Goal: Check status: Check status

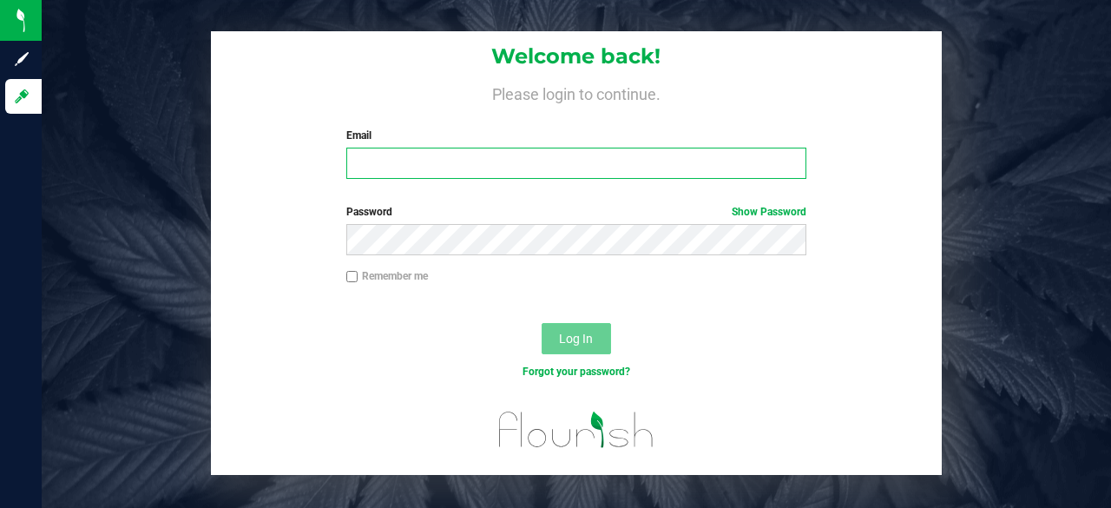
type input "[PERSON_NAME][EMAIL_ADDRESS][DOMAIN_NAME]"
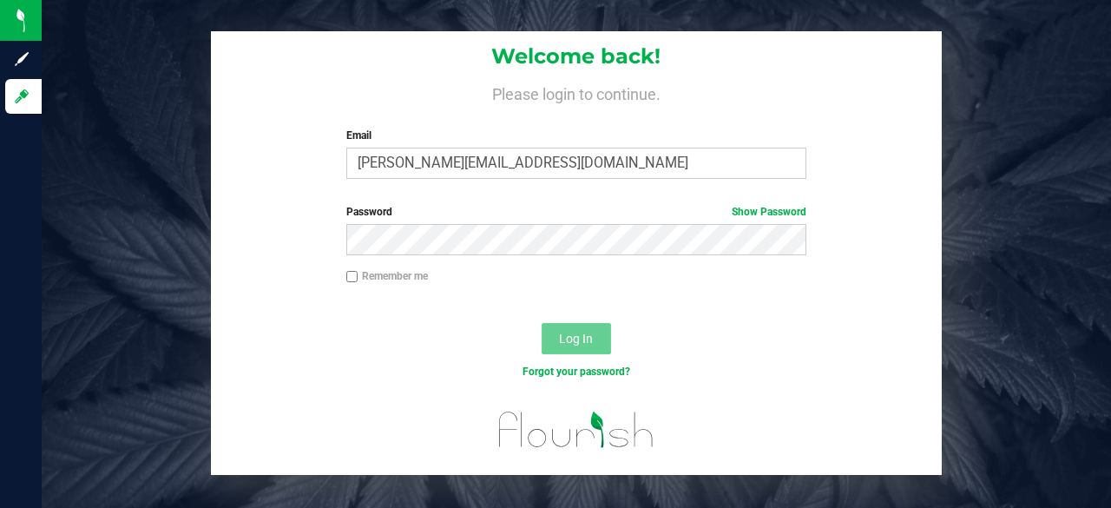
click at [571, 341] on span "Log In" at bounding box center [576, 339] width 34 height 14
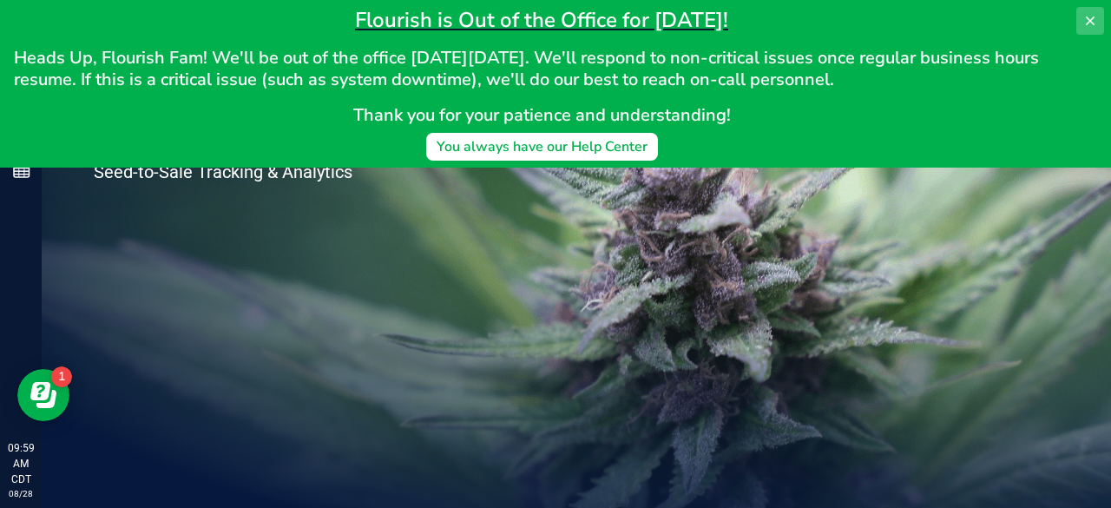
click at [1097, 20] on icon at bounding box center [1091, 21] width 14 height 14
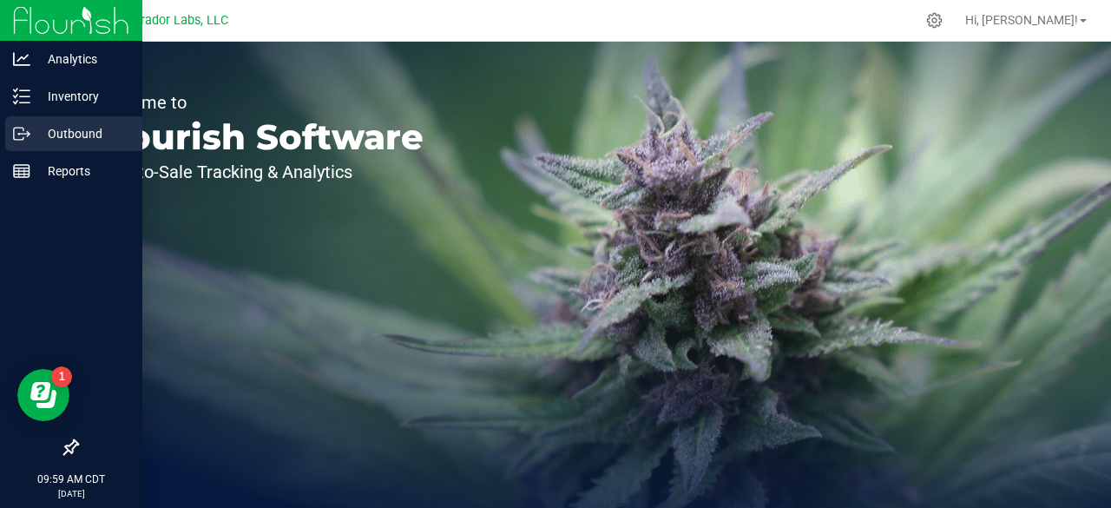
click at [88, 125] on p "Outbound" at bounding box center [82, 133] width 104 height 21
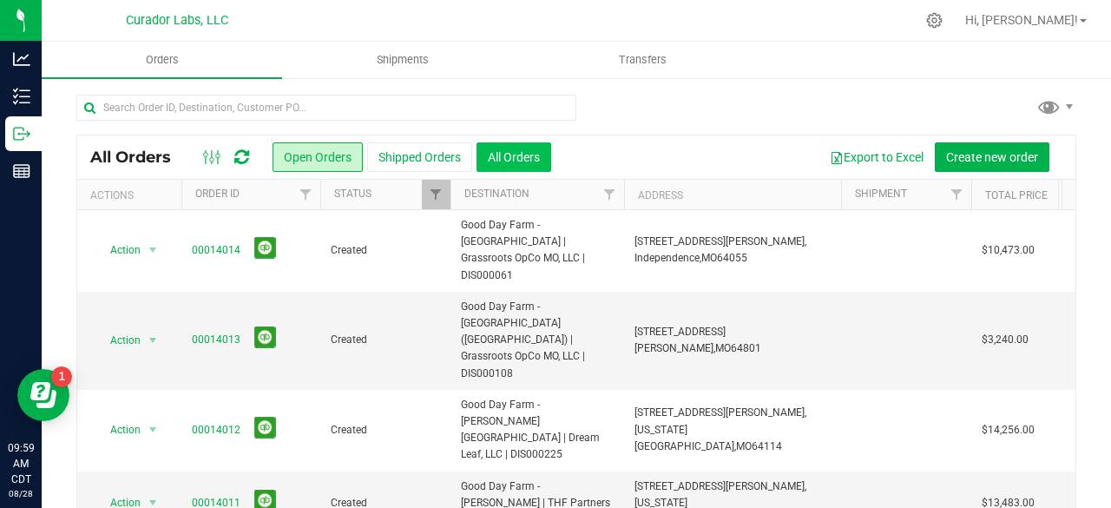
click at [508, 152] on button "All Orders" at bounding box center [514, 157] width 75 height 30
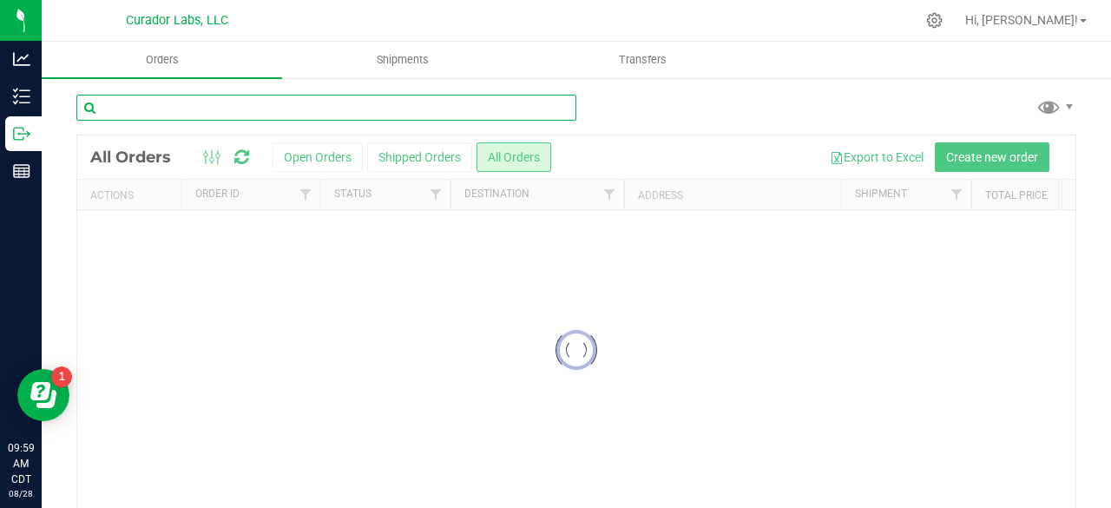
click at [280, 103] on input "text" at bounding box center [326, 108] width 500 height 26
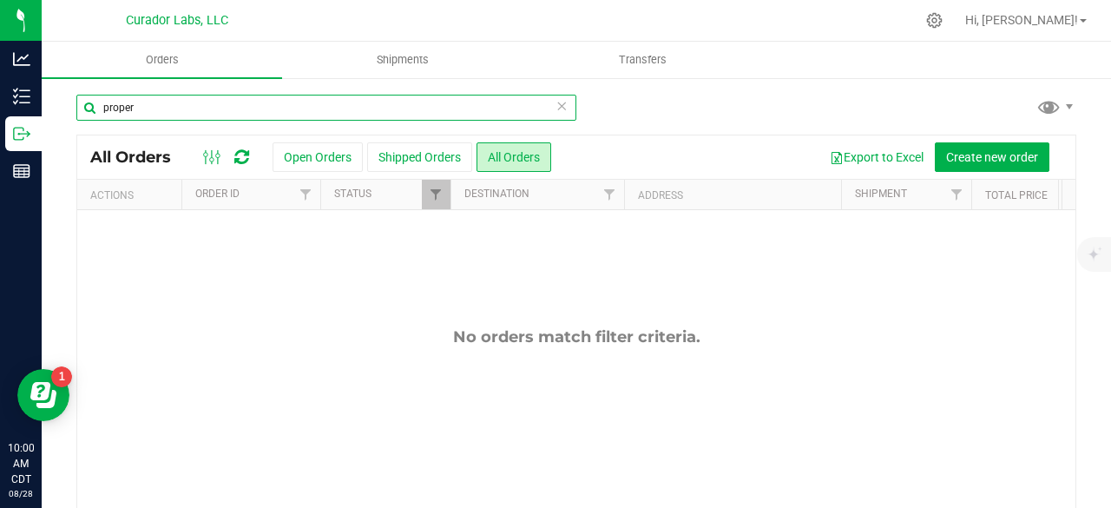
type input "proper"
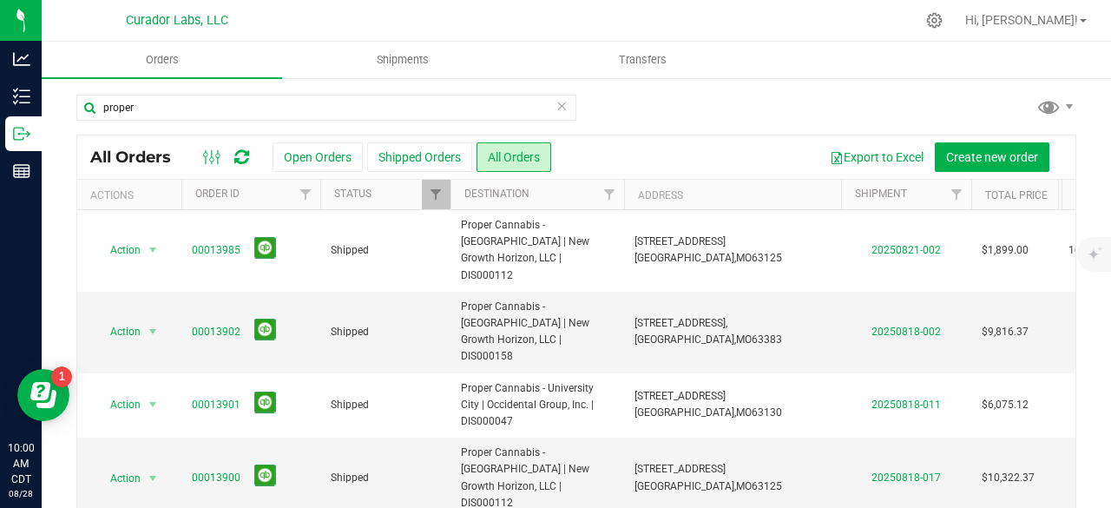
click at [754, 112] on div "proper" at bounding box center [576, 115] width 1000 height 40
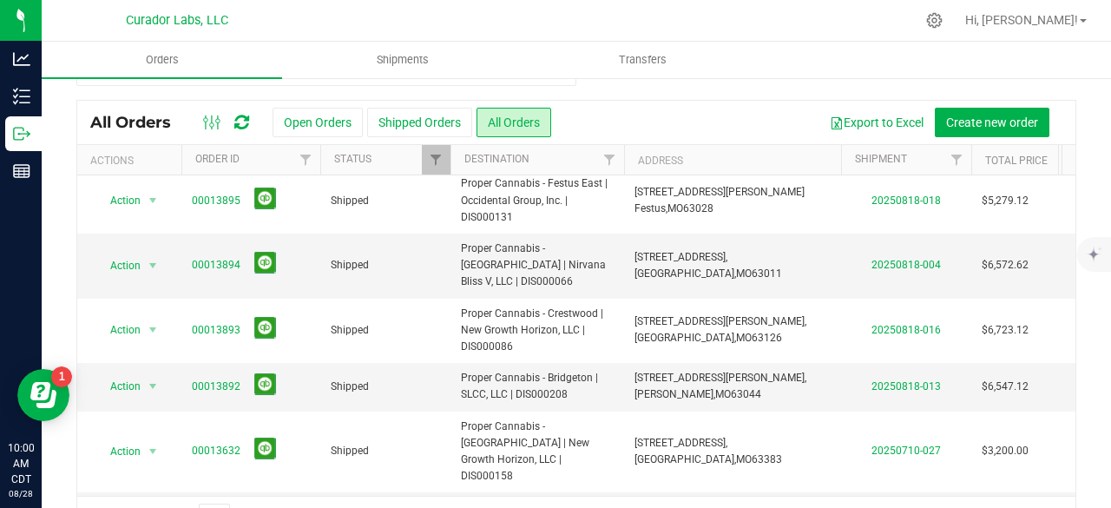
scroll to position [583, 0]
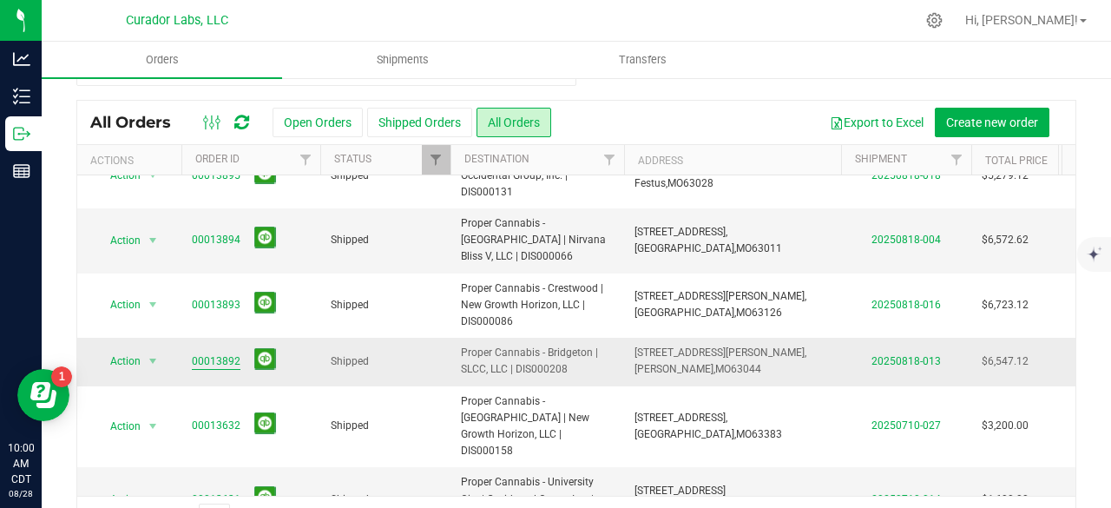
click at [213, 353] on link "00013892" at bounding box center [216, 361] width 49 height 16
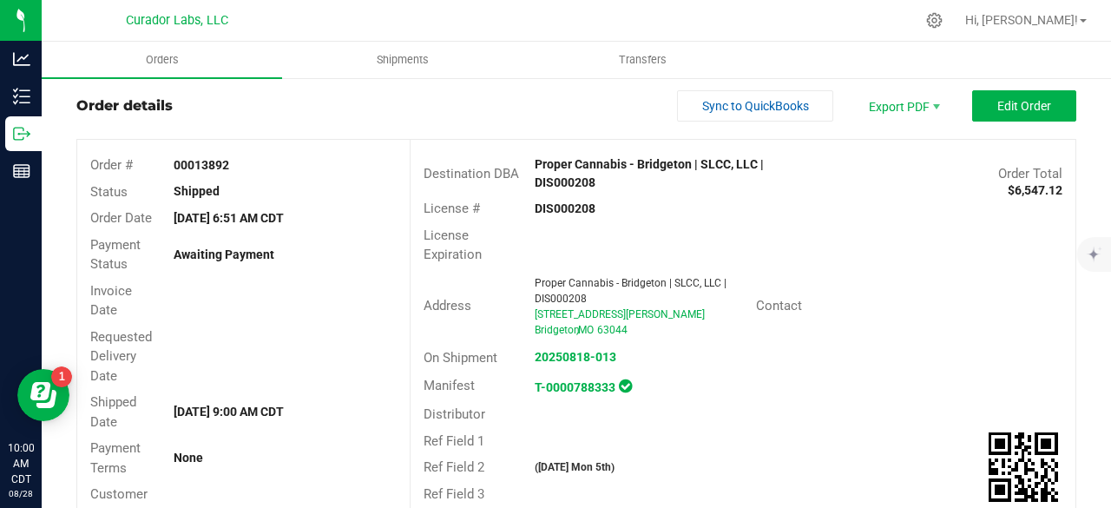
click at [274, 305] on div "Invoice Date" at bounding box center [243, 301] width 333 height 46
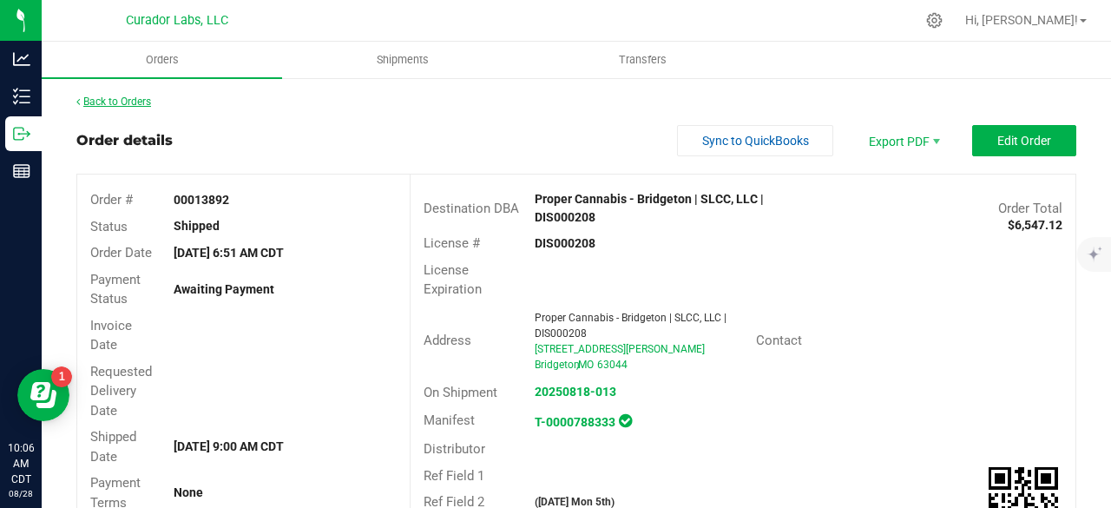
click at [137, 96] on link "Back to Orders" at bounding box center [113, 102] width 75 height 12
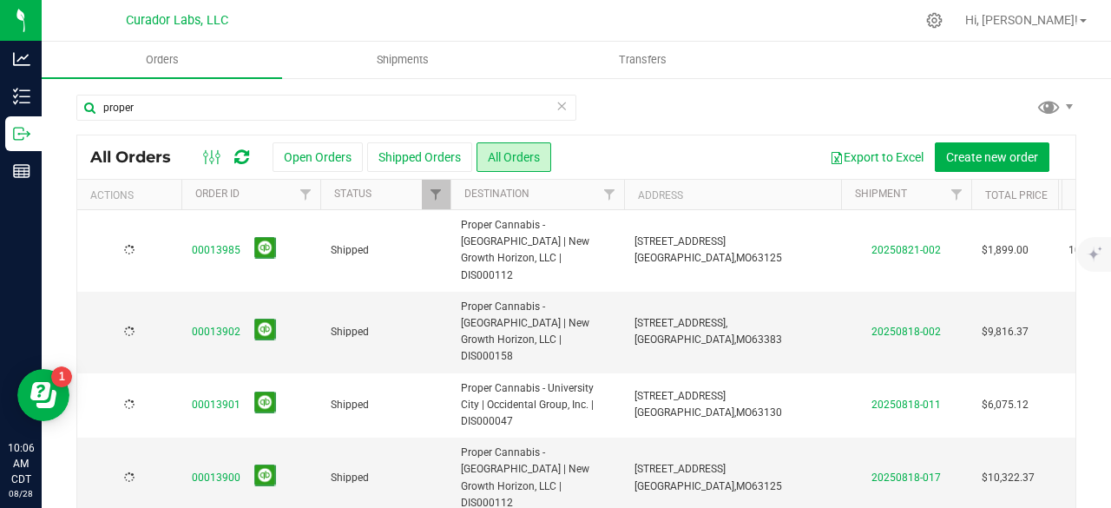
click at [700, 102] on div "proper" at bounding box center [576, 115] width 1000 height 40
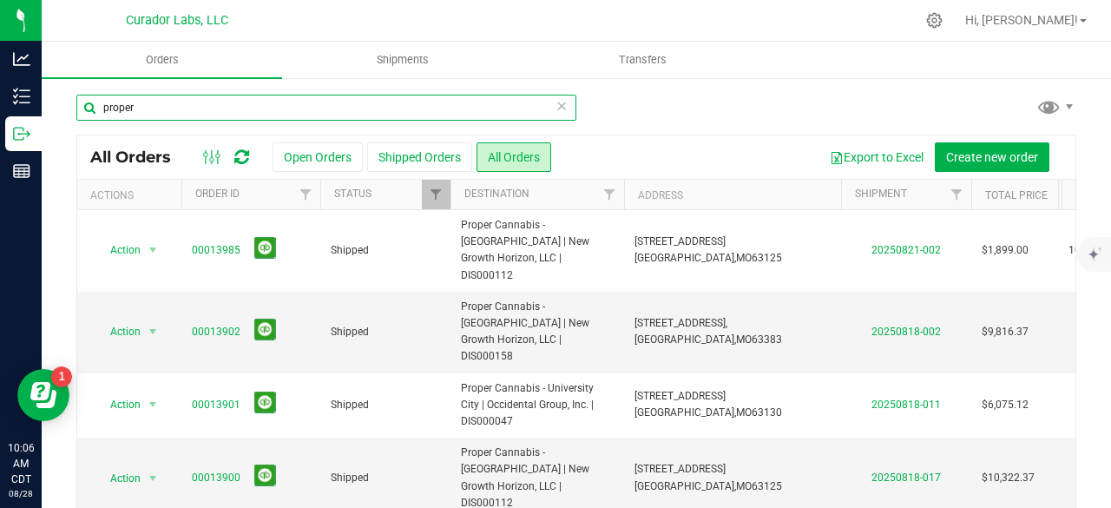
click at [180, 100] on input "proper" at bounding box center [326, 108] width 500 height 26
type input "proper cannabis"
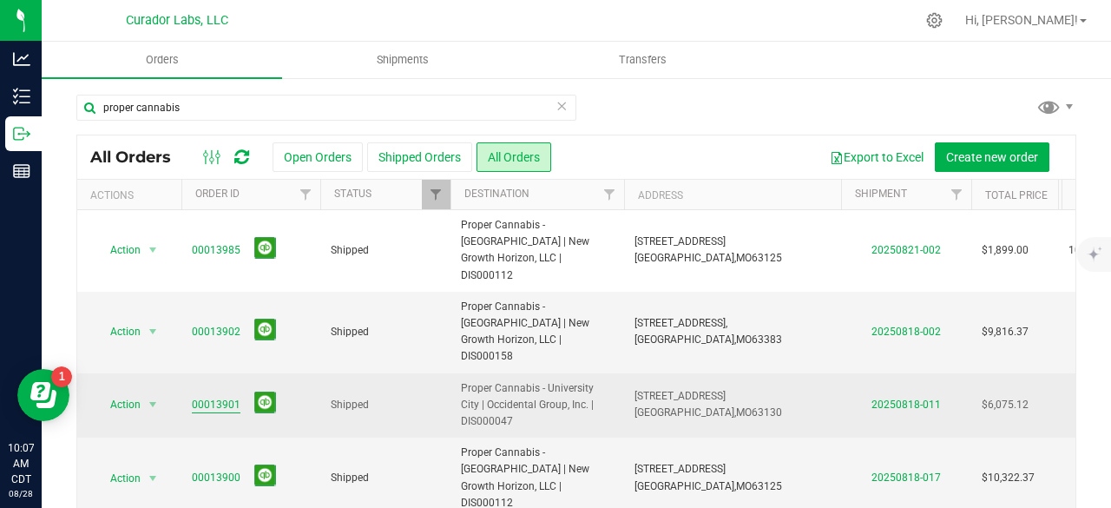
click at [214, 397] on link "00013901" at bounding box center [216, 405] width 49 height 16
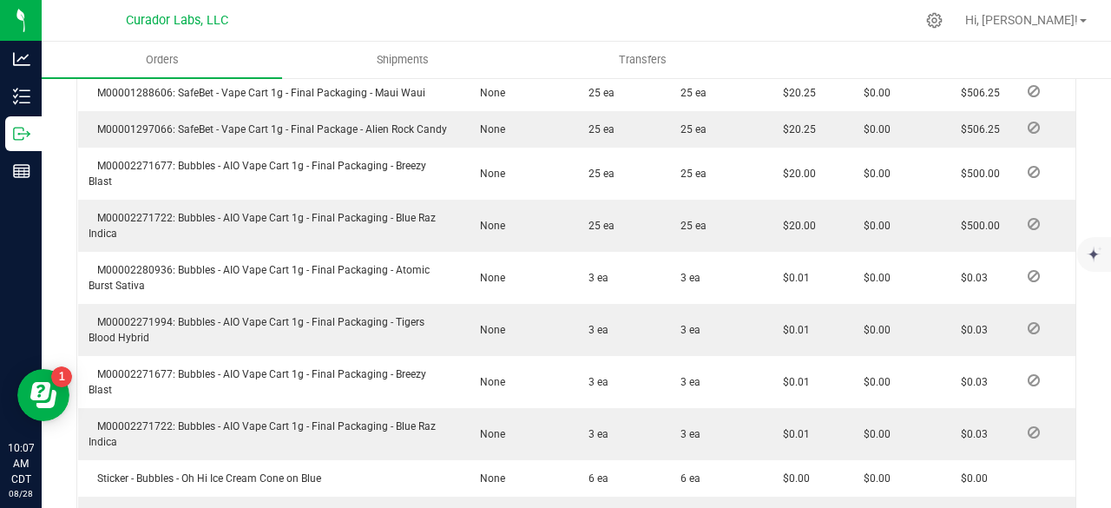
scroll to position [1111, 0]
